Goal: Communication & Community: Answer question/provide support

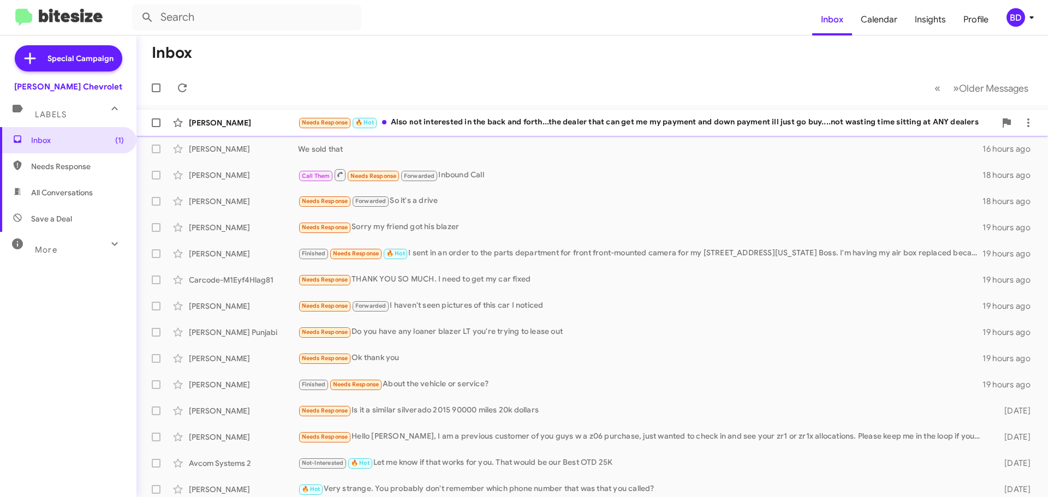
click at [215, 122] on div "[PERSON_NAME]" at bounding box center [243, 122] width 109 height 11
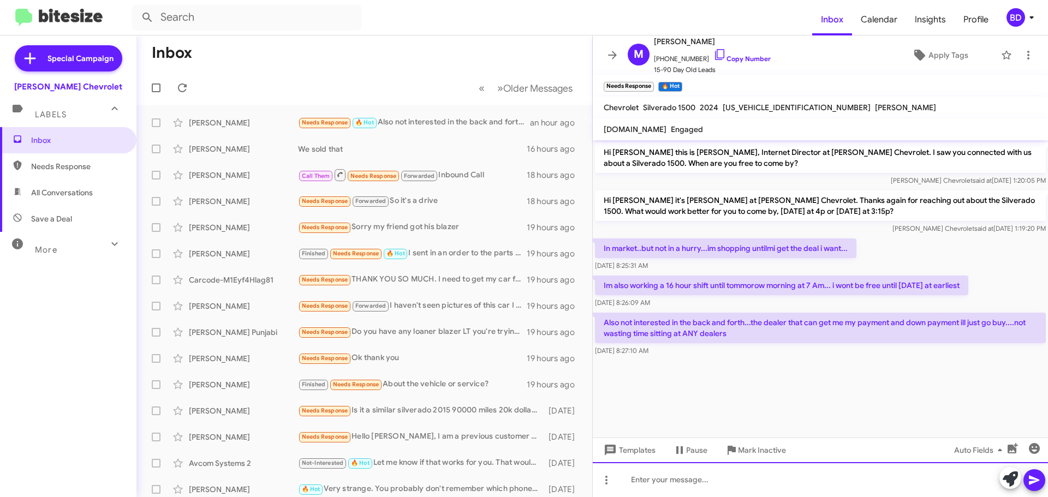
drag, startPoint x: 649, startPoint y: 478, endPoint x: 650, endPoint y: 484, distance: 5.7
click at [650, 484] on div at bounding box center [820, 480] width 455 height 35
click at [658, 478] on div at bounding box center [820, 480] width 455 height 35
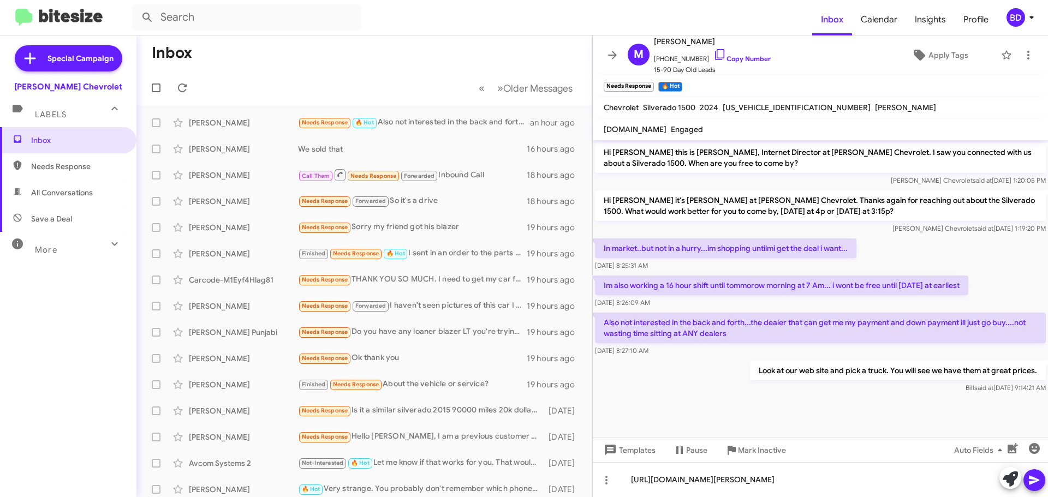
click at [1031, 478] on icon at bounding box center [1034, 480] width 10 height 9
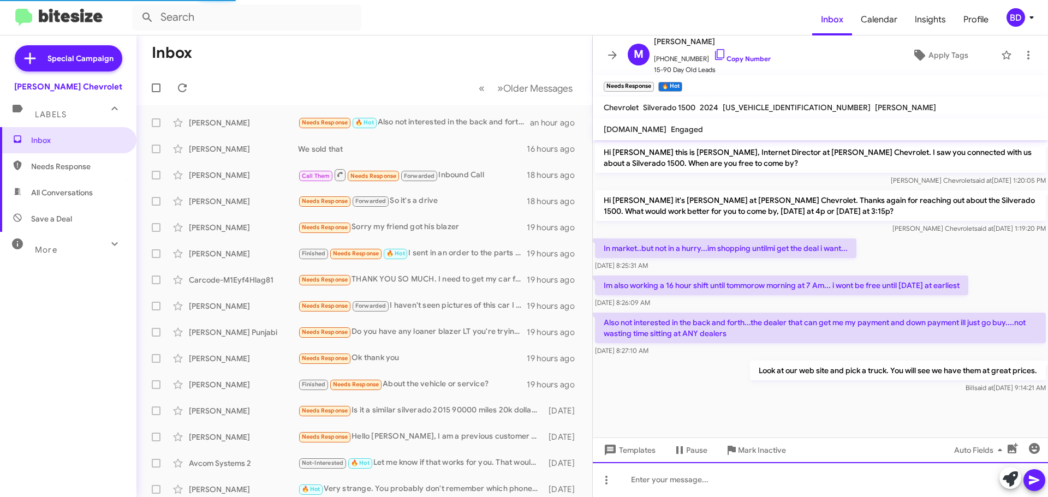
scroll to position [14, 0]
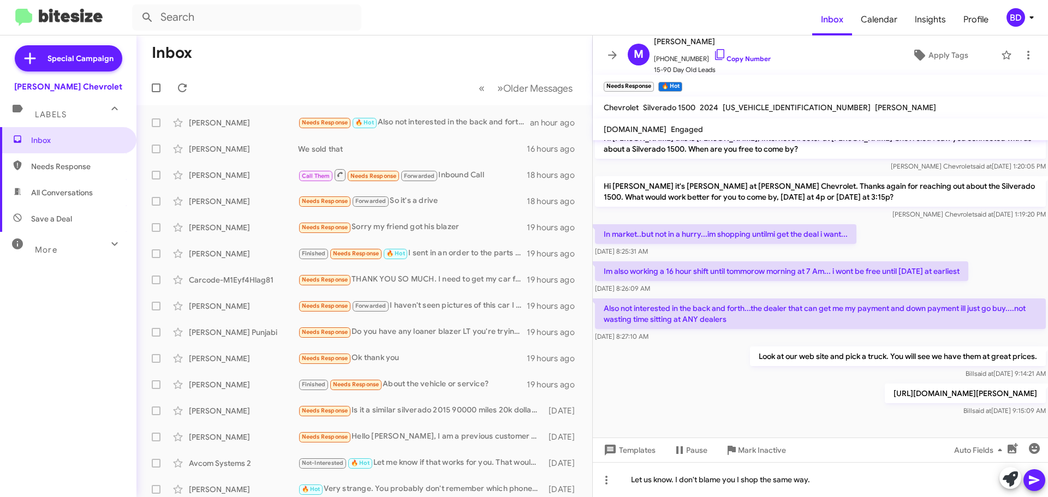
click at [1037, 481] on icon at bounding box center [1034, 480] width 13 height 13
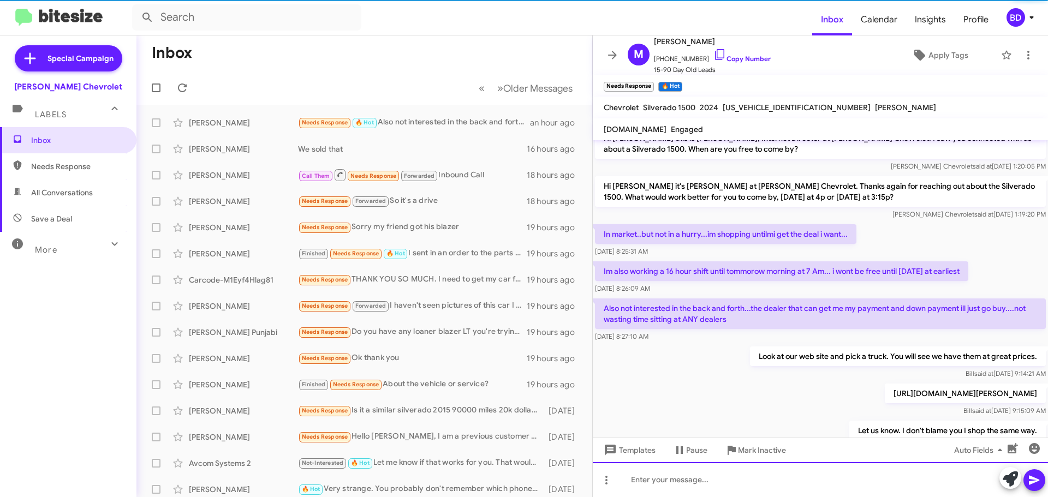
scroll to position [54, 0]
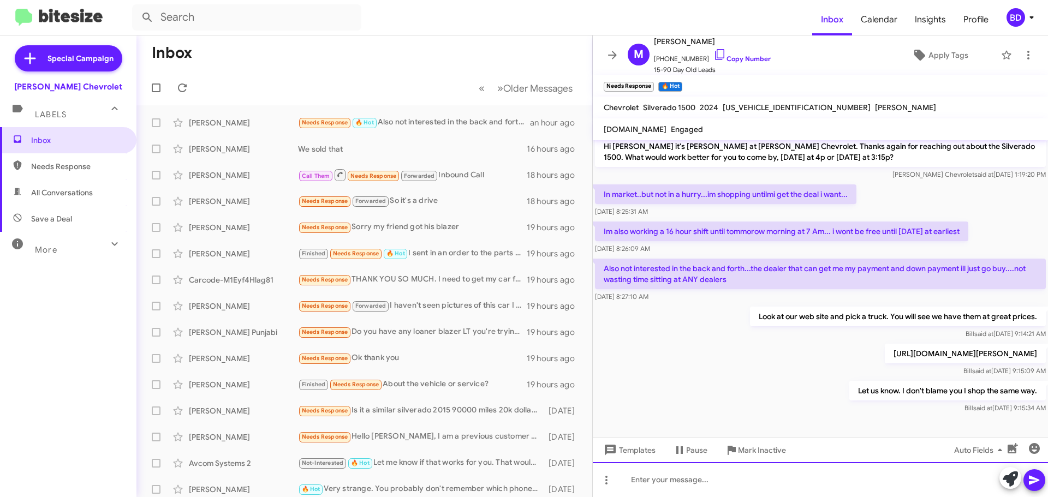
click at [733, 484] on div at bounding box center [820, 480] width 455 height 35
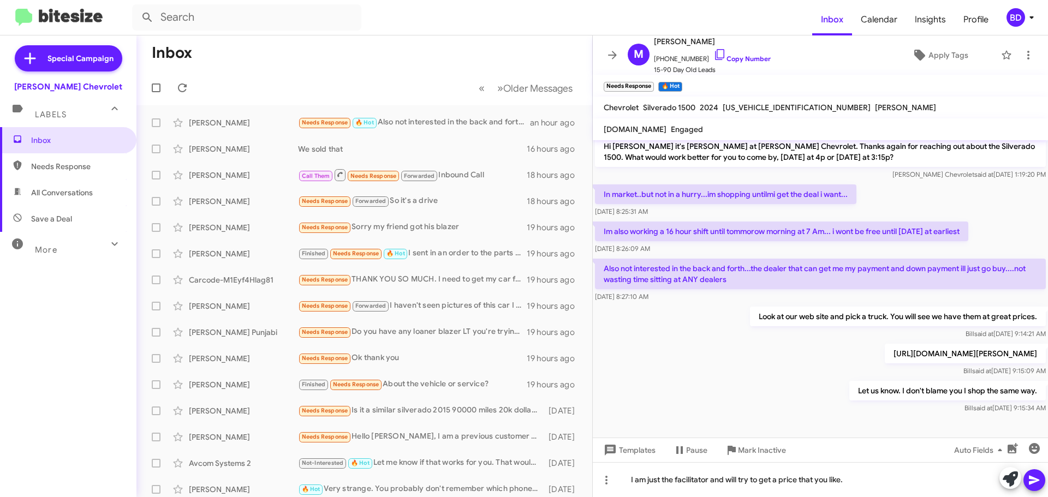
click at [1040, 480] on icon at bounding box center [1034, 480] width 13 height 13
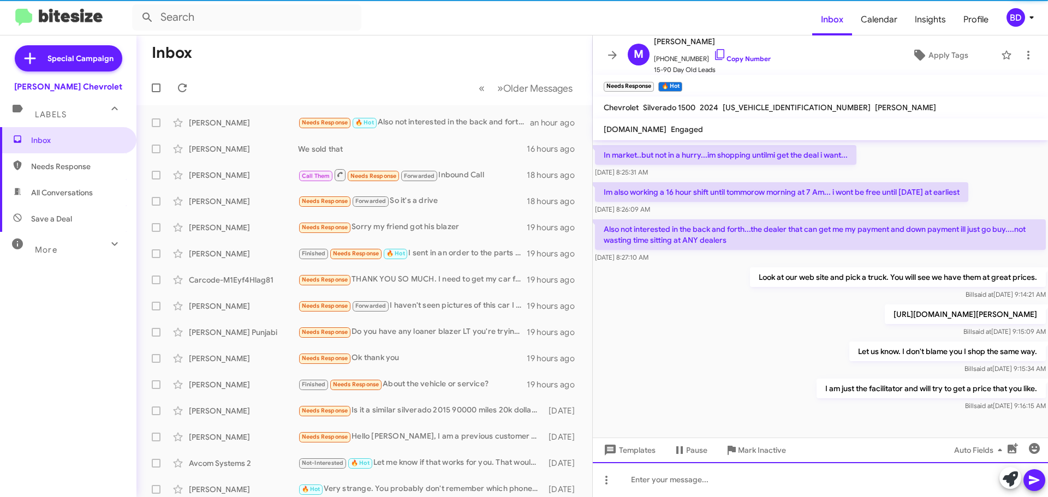
scroll to position [94, 0]
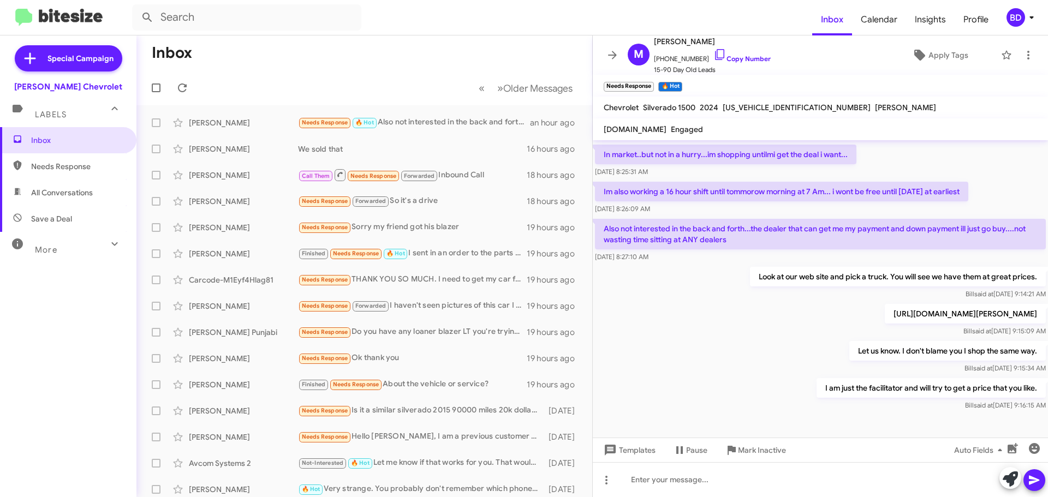
click at [38, 189] on span "All Conversations" at bounding box center [62, 192] width 62 height 11
type input "in:all-conversations"
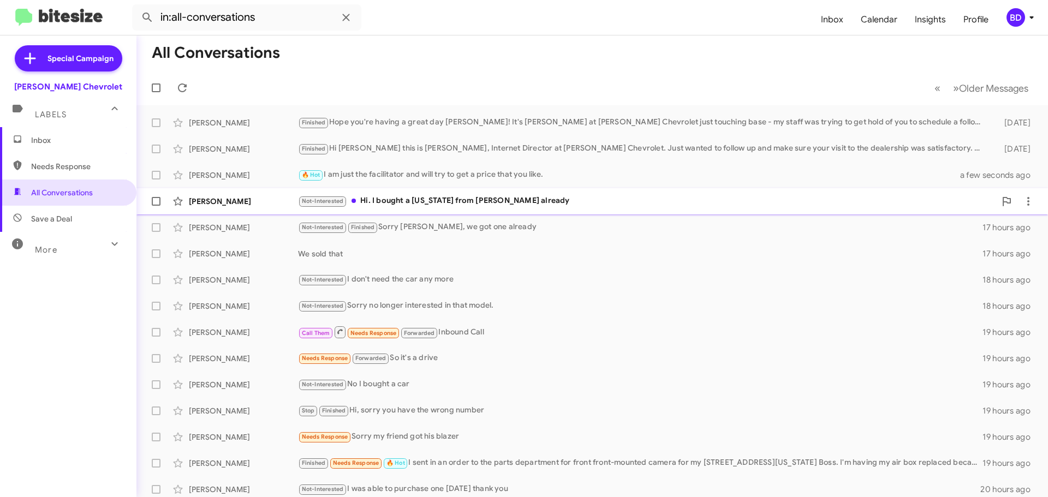
click at [411, 198] on div "Not-Interested Hi. I bought a [US_STATE] from [PERSON_NAME] already" at bounding box center [647, 201] width 698 height 13
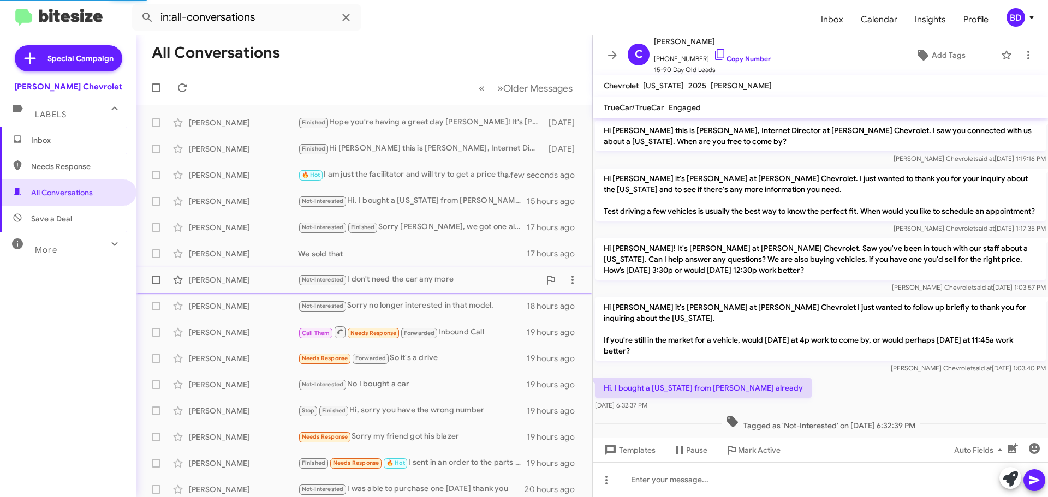
scroll to position [23, 0]
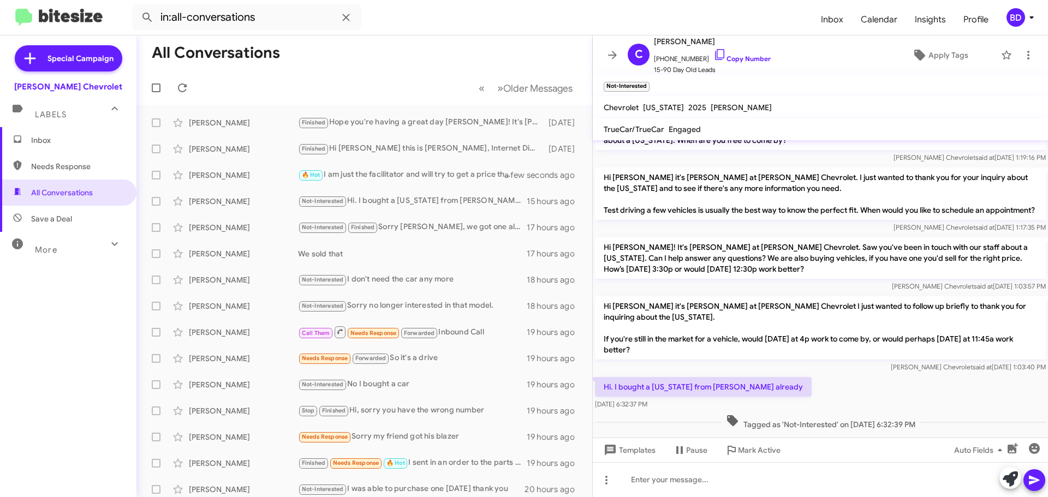
click at [37, 134] on span "Inbox" at bounding box center [68, 140] width 137 height 26
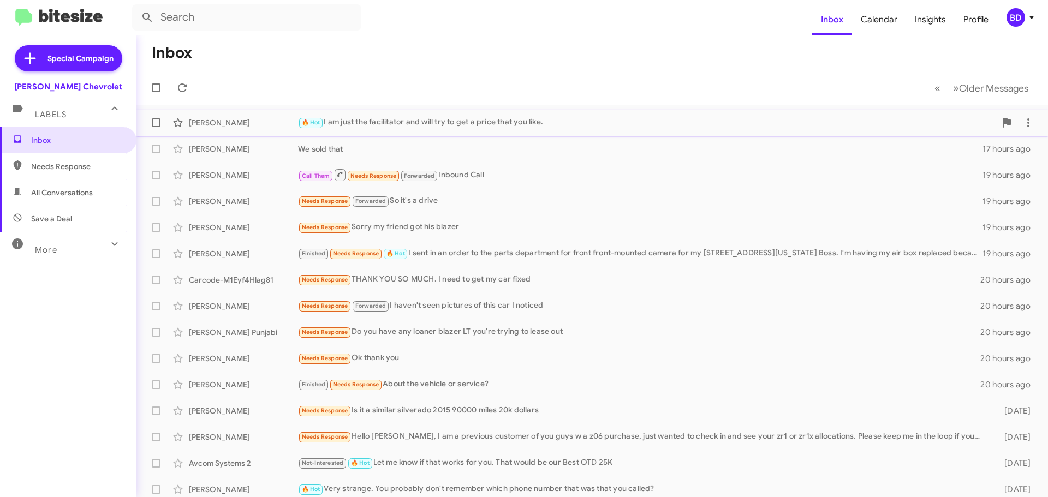
click at [405, 123] on div "🔥 Hot I am just the facilitator and will try to get a price that you like." at bounding box center [647, 122] width 698 height 13
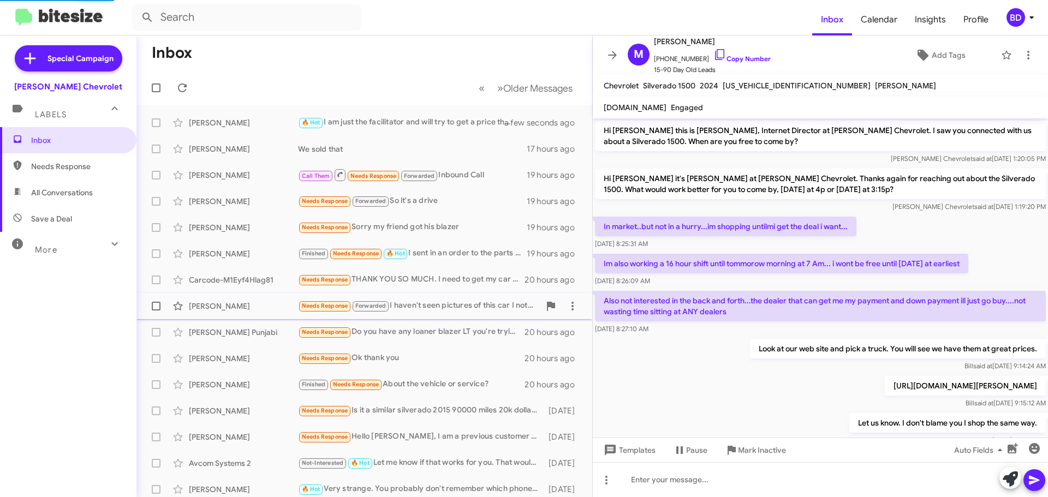
scroll to position [28, 0]
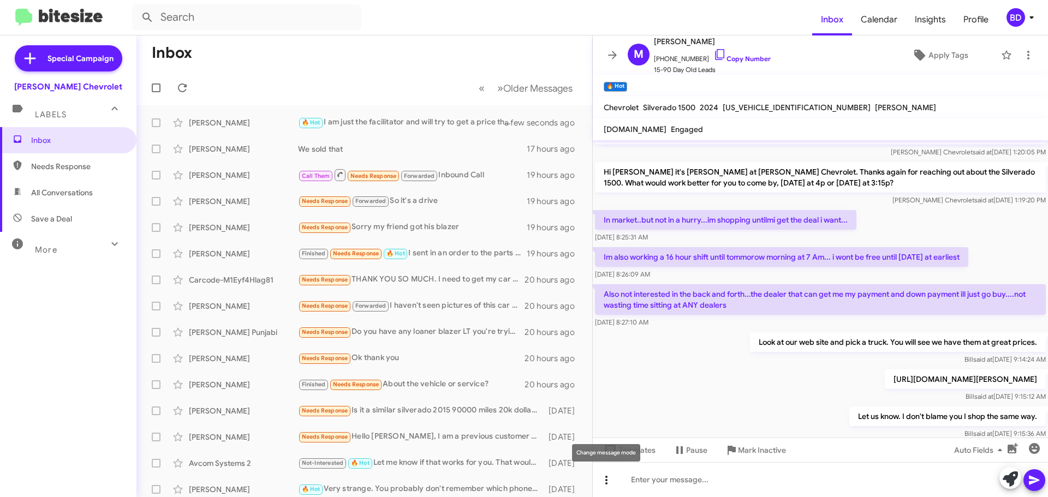
click at [604, 488] on button at bounding box center [607, 481] width 22 height 22
click at [634, 453] on button "note" at bounding box center [630, 452] width 68 height 26
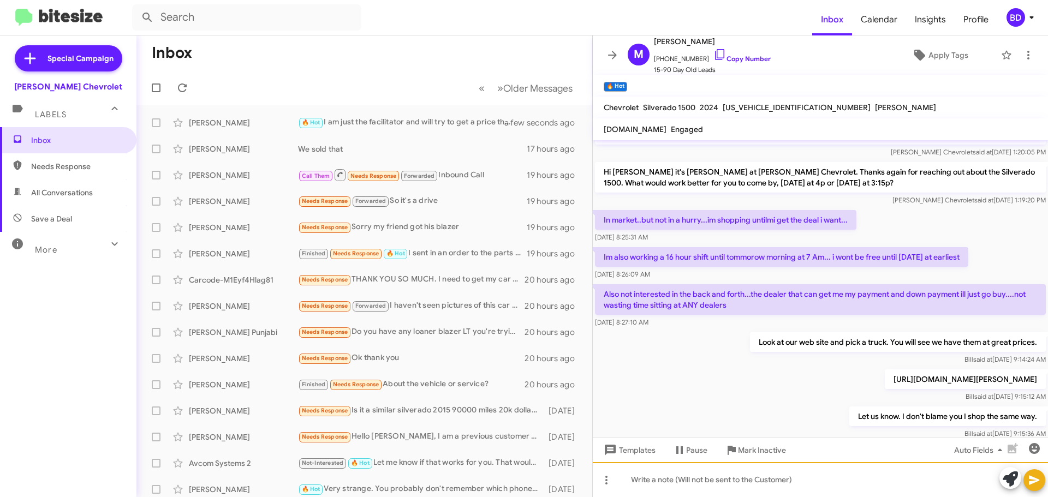
click at [666, 479] on div at bounding box center [820, 480] width 455 height 35
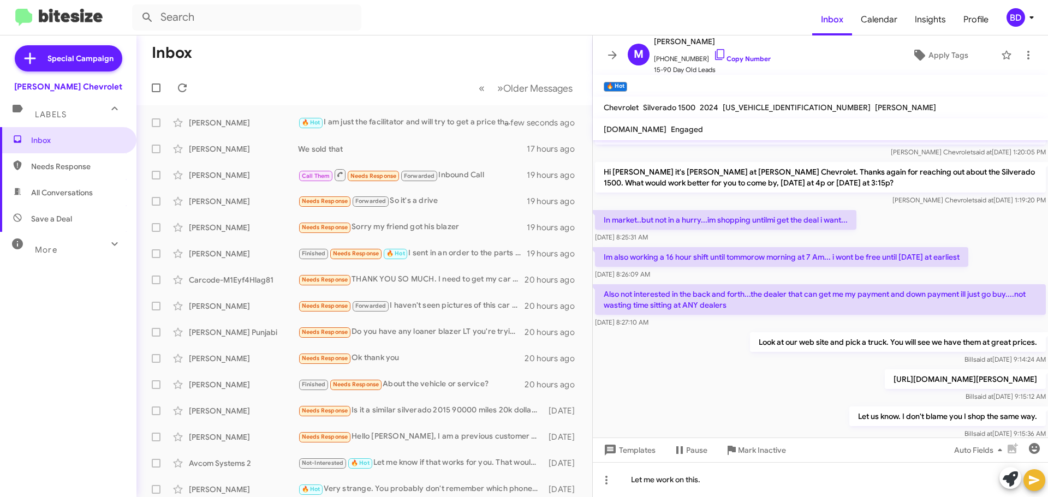
click at [1033, 485] on icon at bounding box center [1034, 480] width 13 height 13
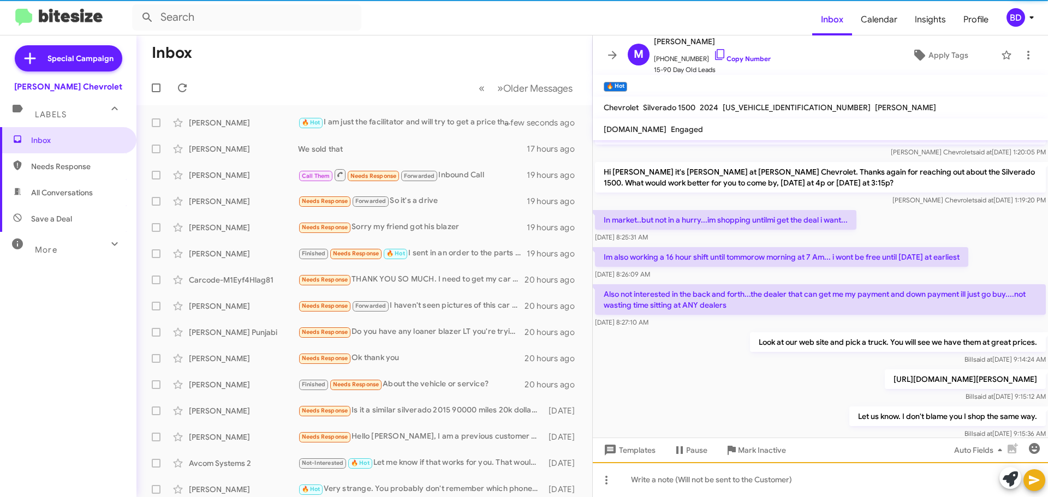
scroll to position [143, 0]
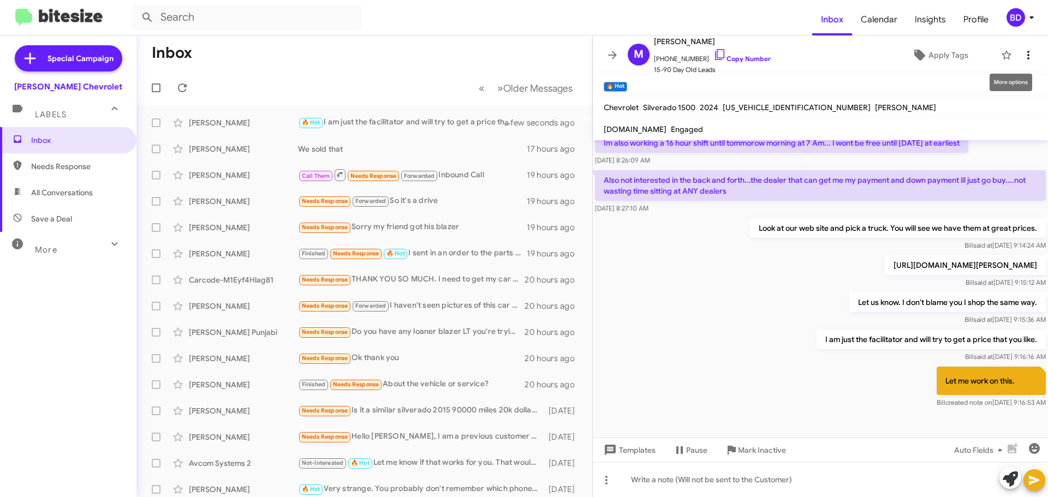
click at [1022, 52] on icon at bounding box center [1028, 55] width 13 height 13
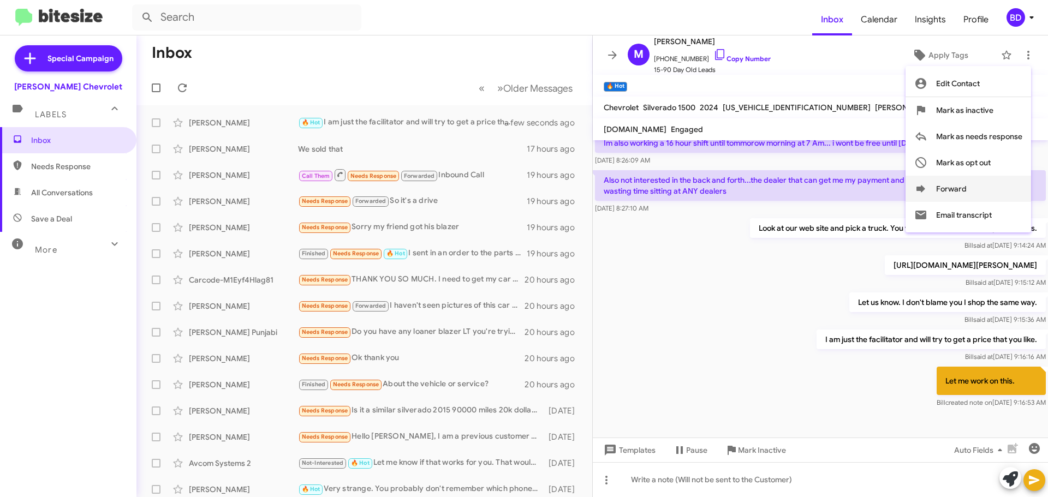
click at [924, 187] on icon at bounding box center [921, 188] width 9 height 7
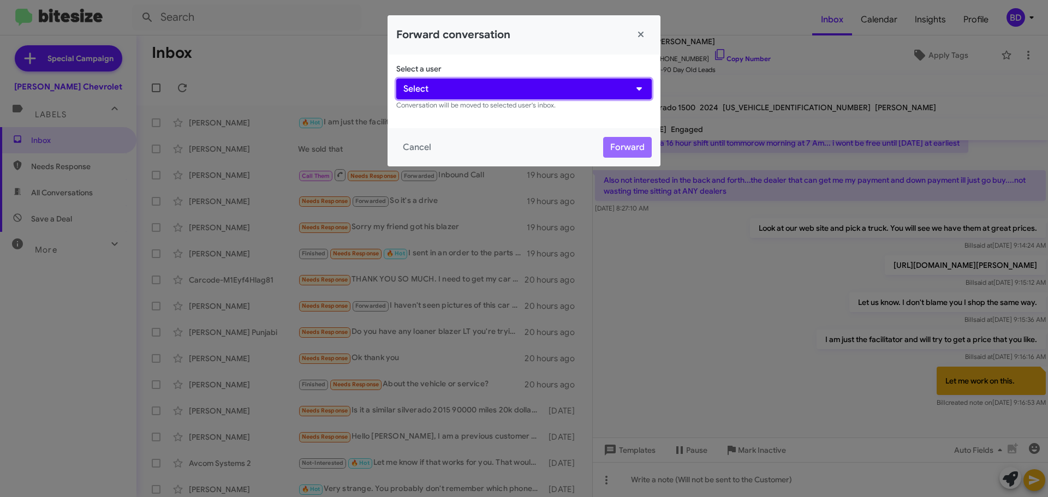
click at [485, 82] on button "Select" at bounding box center [524, 89] width 256 height 21
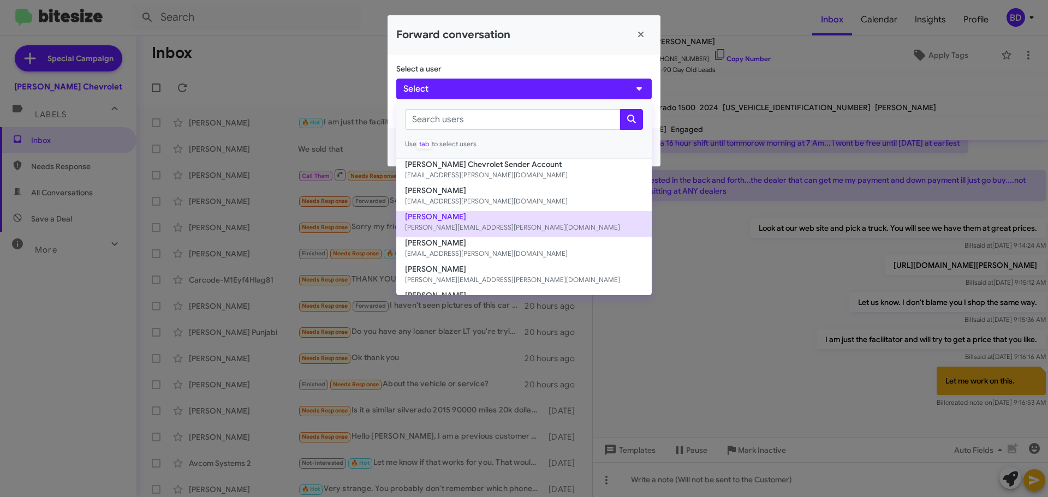
click at [459, 221] on button "[PERSON_NAME] [PERSON_NAME][EMAIL_ADDRESS][PERSON_NAME][DOMAIN_NAME]" at bounding box center [524, 224] width 256 height 26
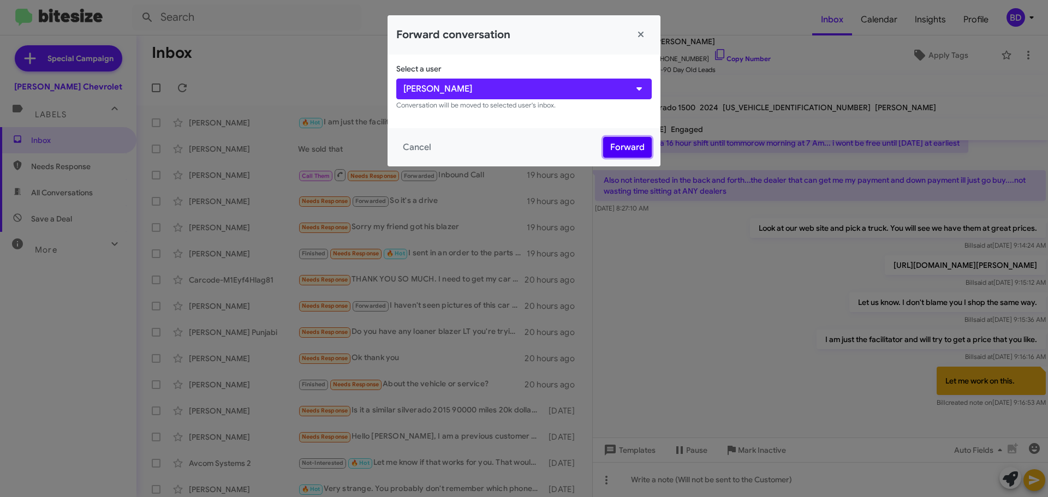
click at [630, 144] on button "Forward" at bounding box center [627, 147] width 49 height 21
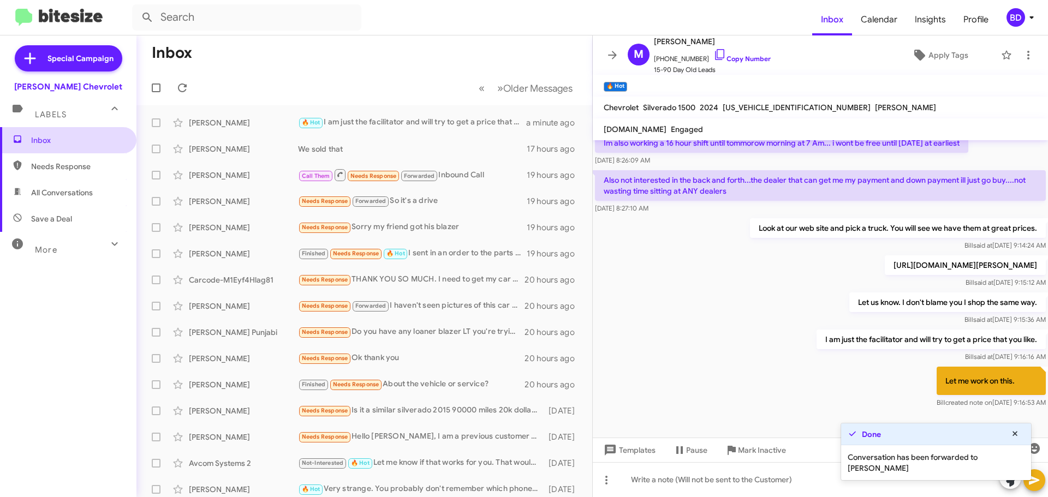
click at [45, 140] on span "Inbox" at bounding box center [77, 140] width 93 height 11
